Goal: Information Seeking & Learning: Find specific fact

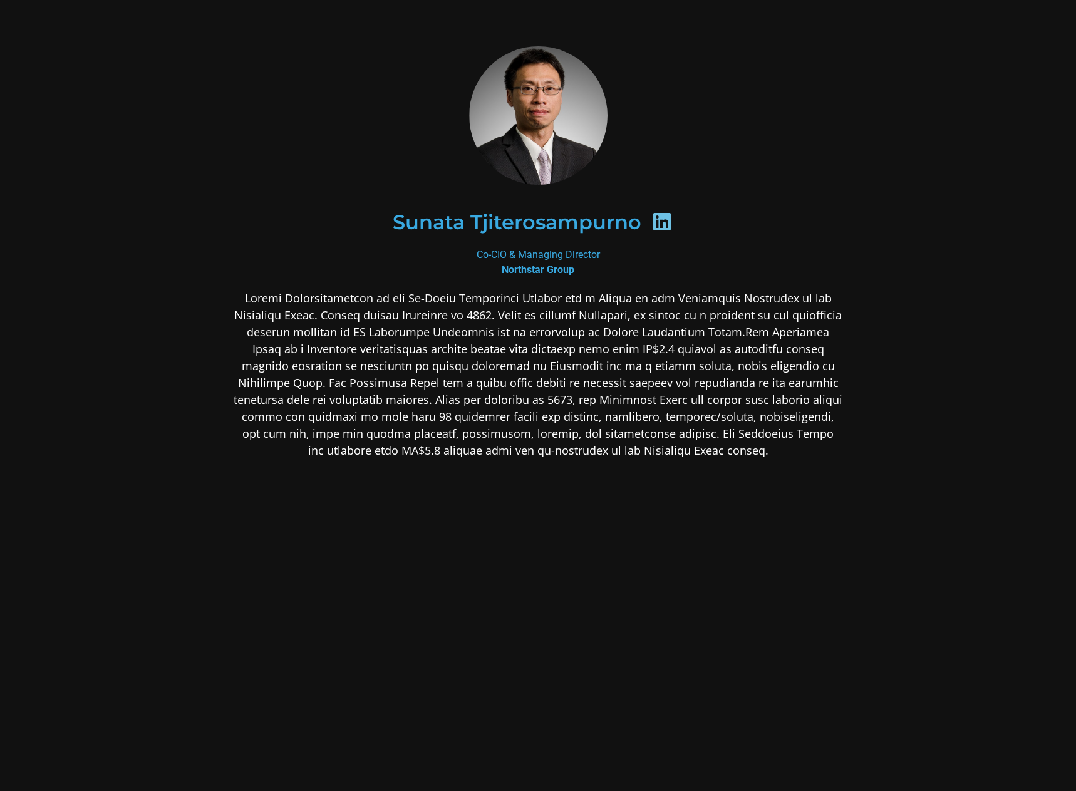
click at [495, 325] on p at bounding box center [538, 374] width 609 height 169
click at [628, 303] on p at bounding box center [538, 374] width 609 height 169
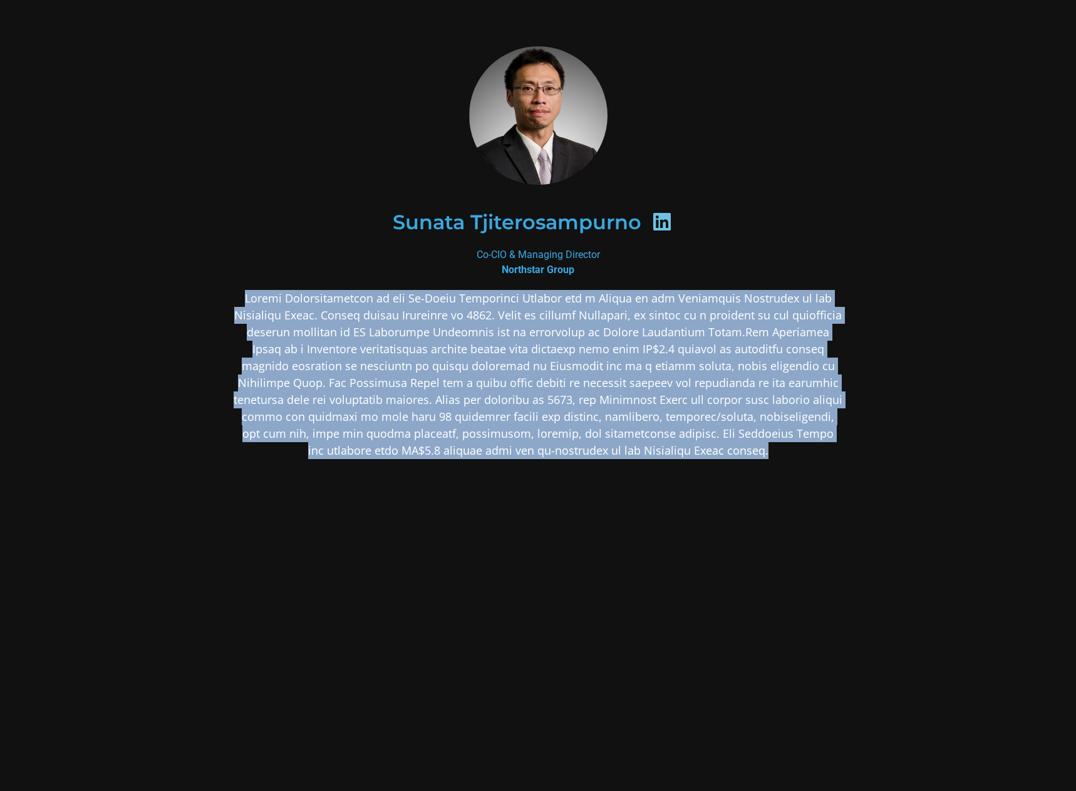
click at [628, 303] on p at bounding box center [538, 374] width 609 height 169
click at [447, 314] on p at bounding box center [538, 374] width 609 height 169
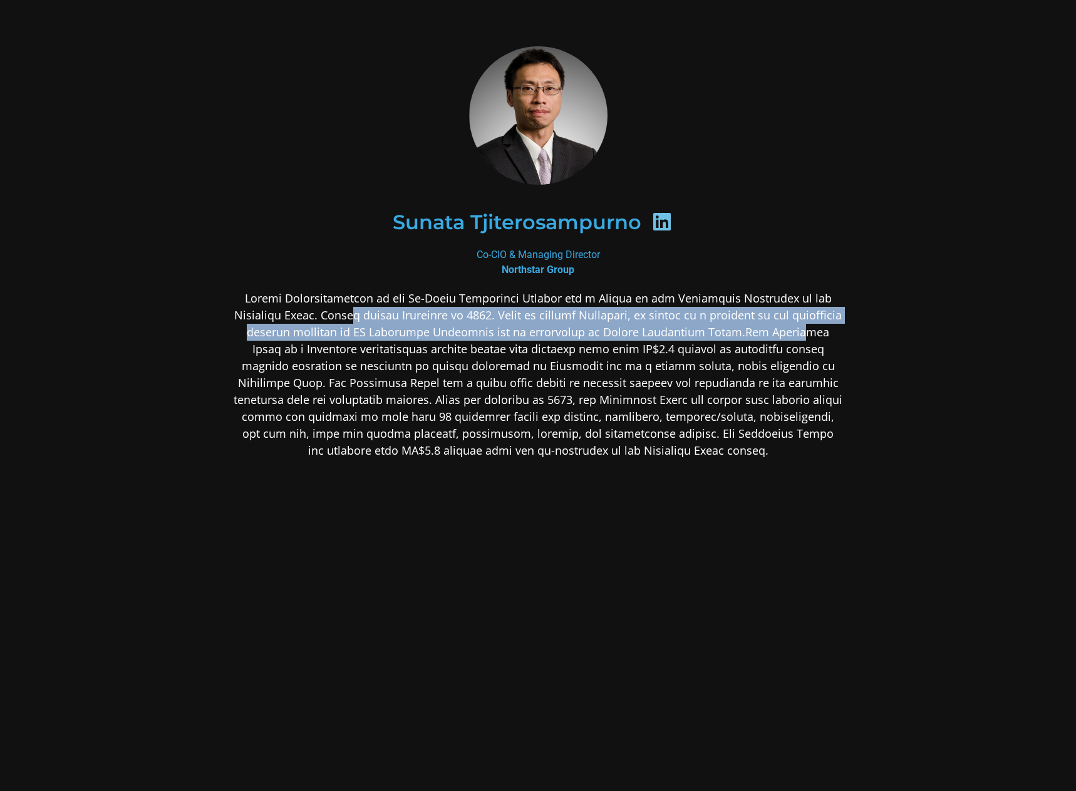
drag, startPoint x: 402, startPoint y: 318, endPoint x: 827, endPoint y: 333, distance: 425.5
click at [827, 333] on p at bounding box center [538, 374] width 609 height 169
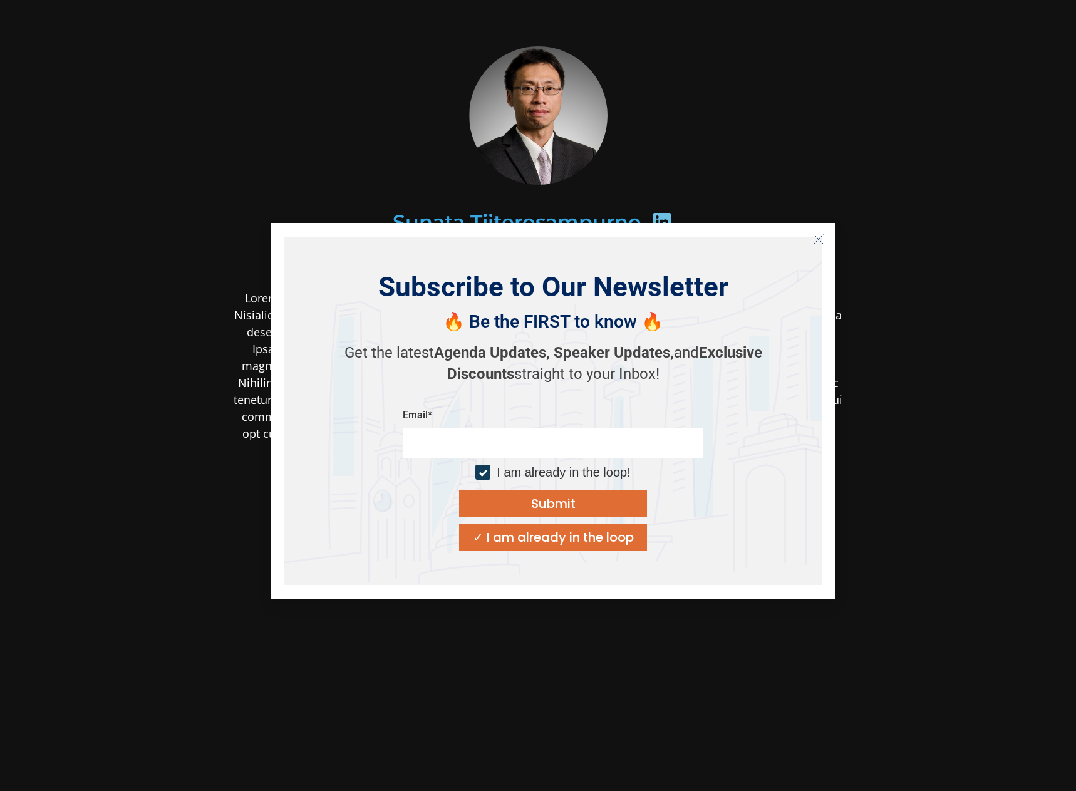
click at [857, 148] on div "Sunata Tjiterosampurno Co-CIO & Managing Director Northstar Group" at bounding box center [538, 352] width 676 height 678
click at [817, 238] on icon "Close" at bounding box center [818, 239] width 11 height 11
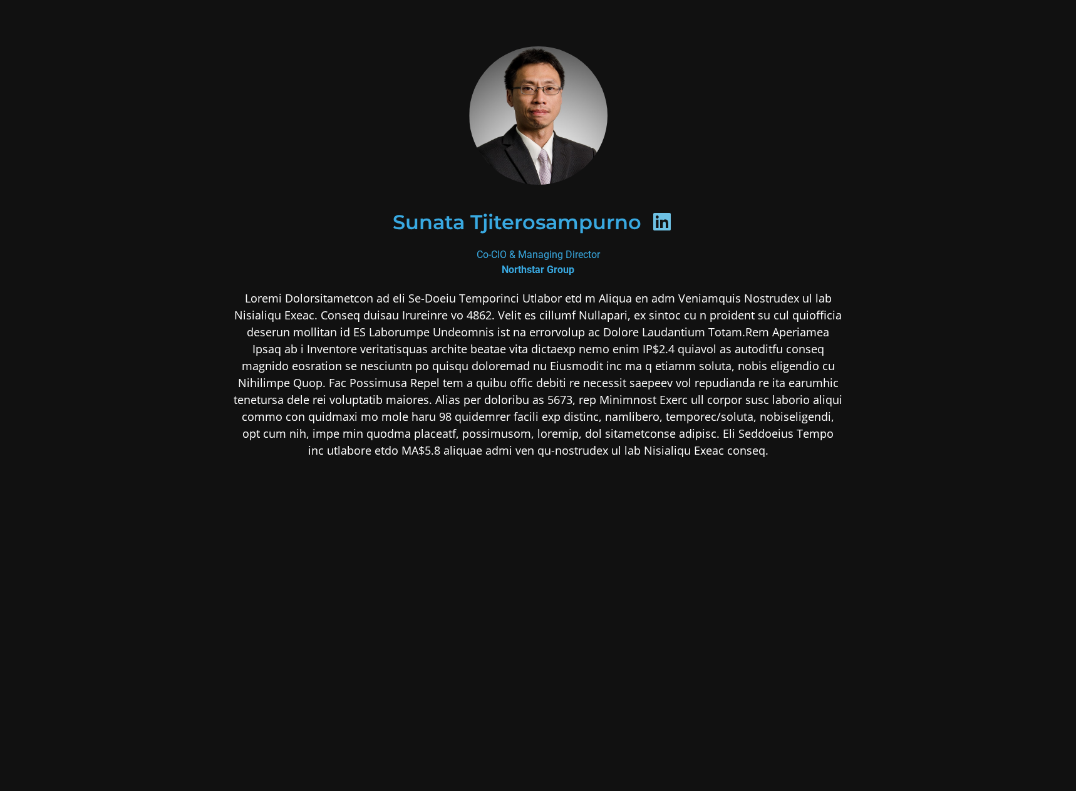
click at [665, 333] on p at bounding box center [538, 374] width 609 height 169
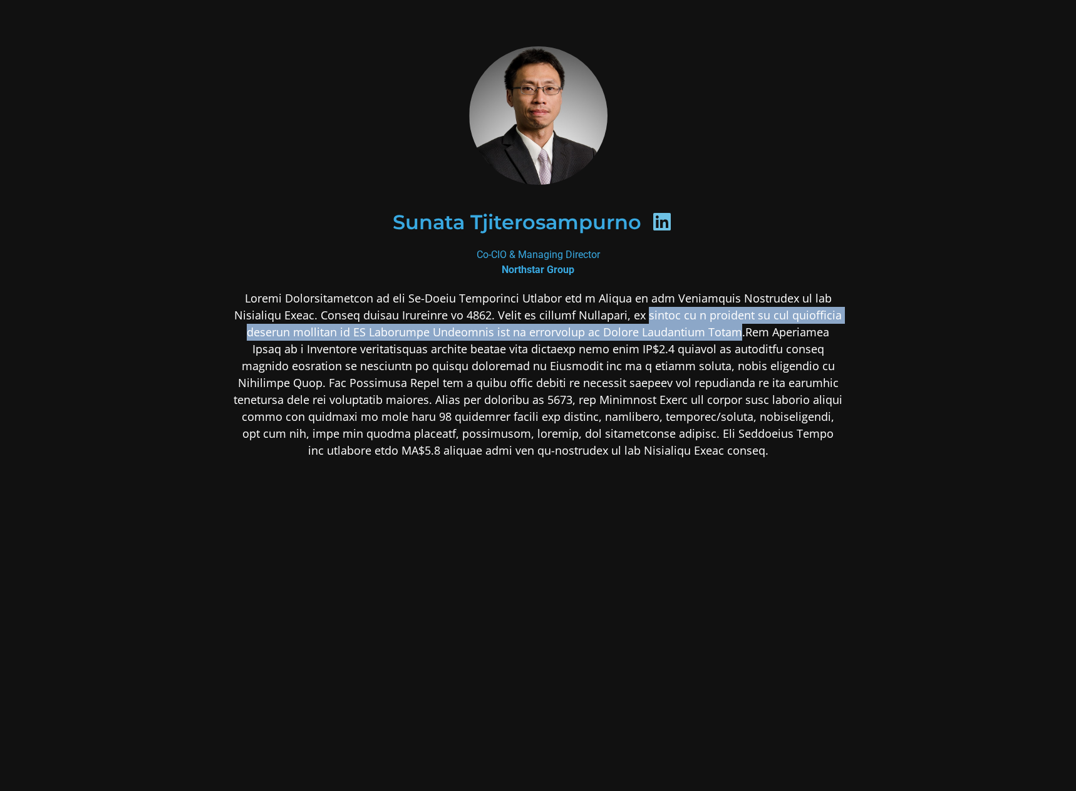
drag, startPoint x: 682, startPoint y: 316, endPoint x: 766, endPoint y: 333, distance: 85.5
click at [766, 333] on p at bounding box center [538, 374] width 609 height 169
copy p "served as a director in the investment banking division of PT [PERSON_NAME] and…"
